Goal: Check status: Check status

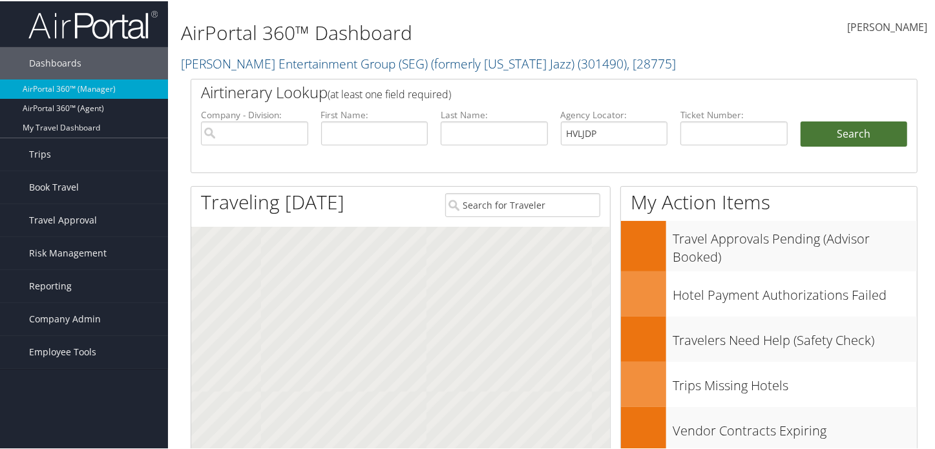
click at [858, 129] on button "Search" at bounding box center [854, 133] width 107 height 26
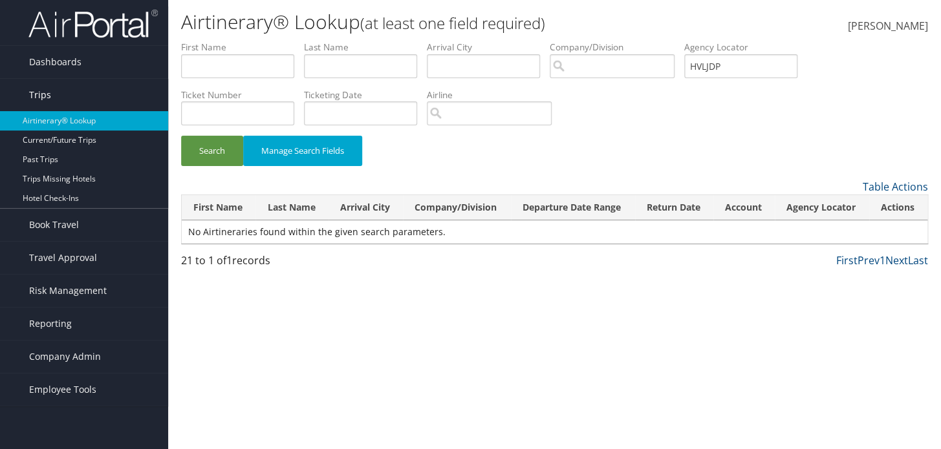
click at [87, 79] on link "Trips" at bounding box center [84, 95] width 168 height 32
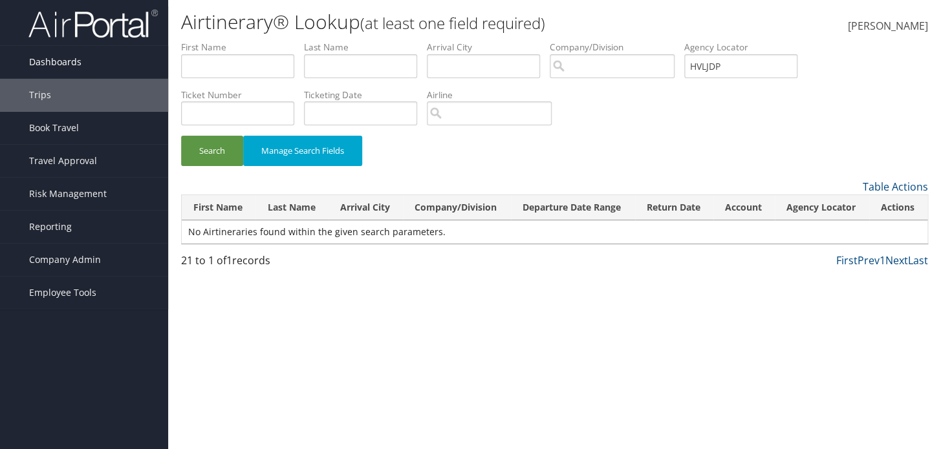
click at [90, 75] on link "Dashboards" at bounding box center [84, 62] width 168 height 32
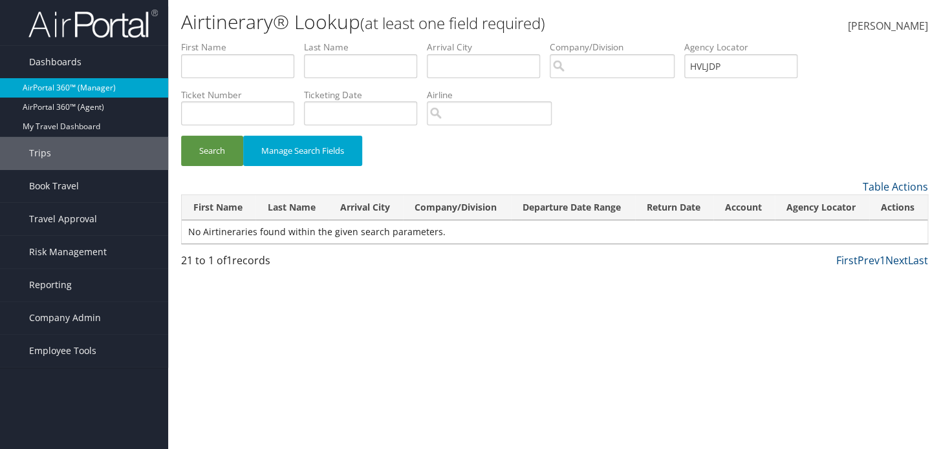
click at [87, 82] on link "AirPortal 360™ (Manager)" at bounding box center [84, 87] width 168 height 19
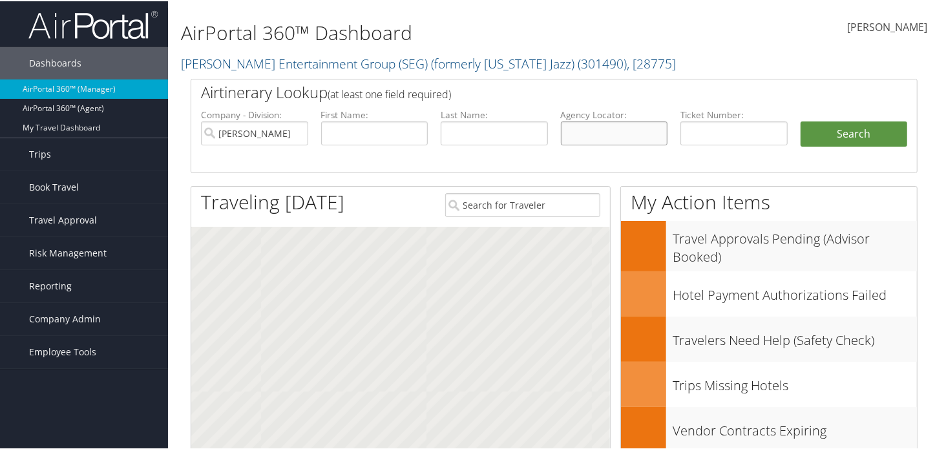
click at [595, 130] on input "text" at bounding box center [614, 132] width 107 height 24
paste input "HVLJDP"
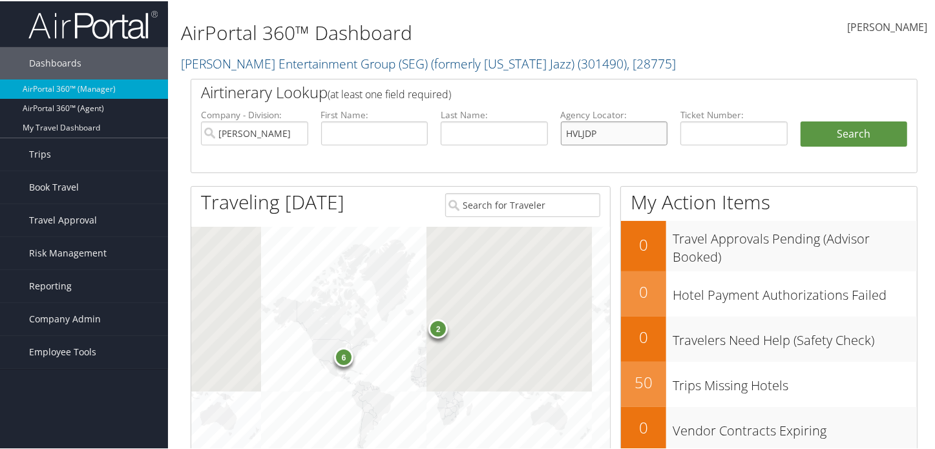
type input "HVLJDP"
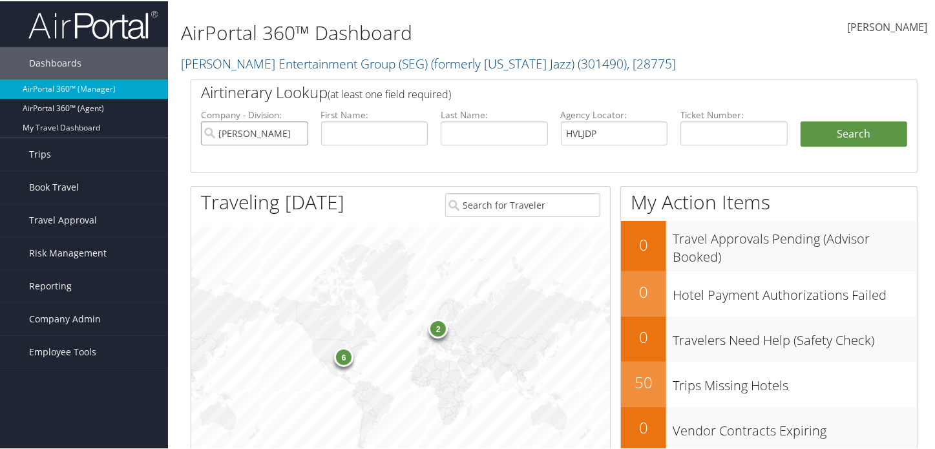
click at [294, 132] on input "[PERSON_NAME] Entertainment Group (SEG) (formerly [US_STATE] Jazz)" at bounding box center [254, 132] width 107 height 24
click at [855, 146] on li "Search" at bounding box center [854, 146] width 120 height 52
click at [855, 140] on button "Search" at bounding box center [854, 133] width 107 height 26
